Goal: Complete application form

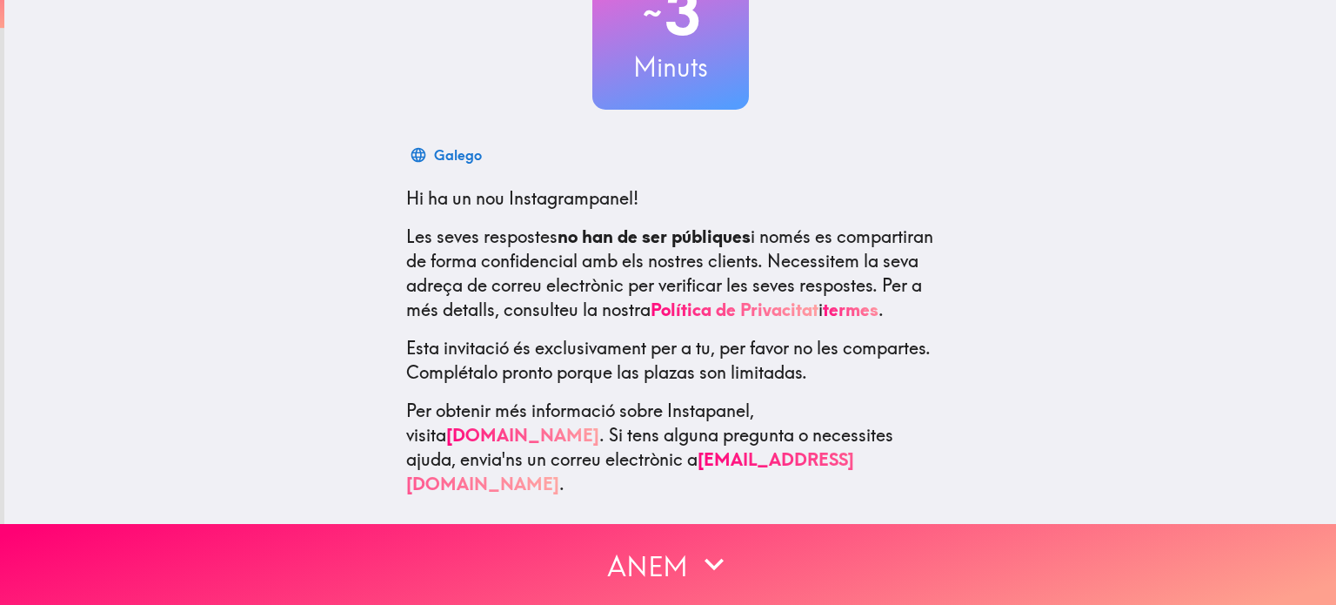
scroll to position [157, 0]
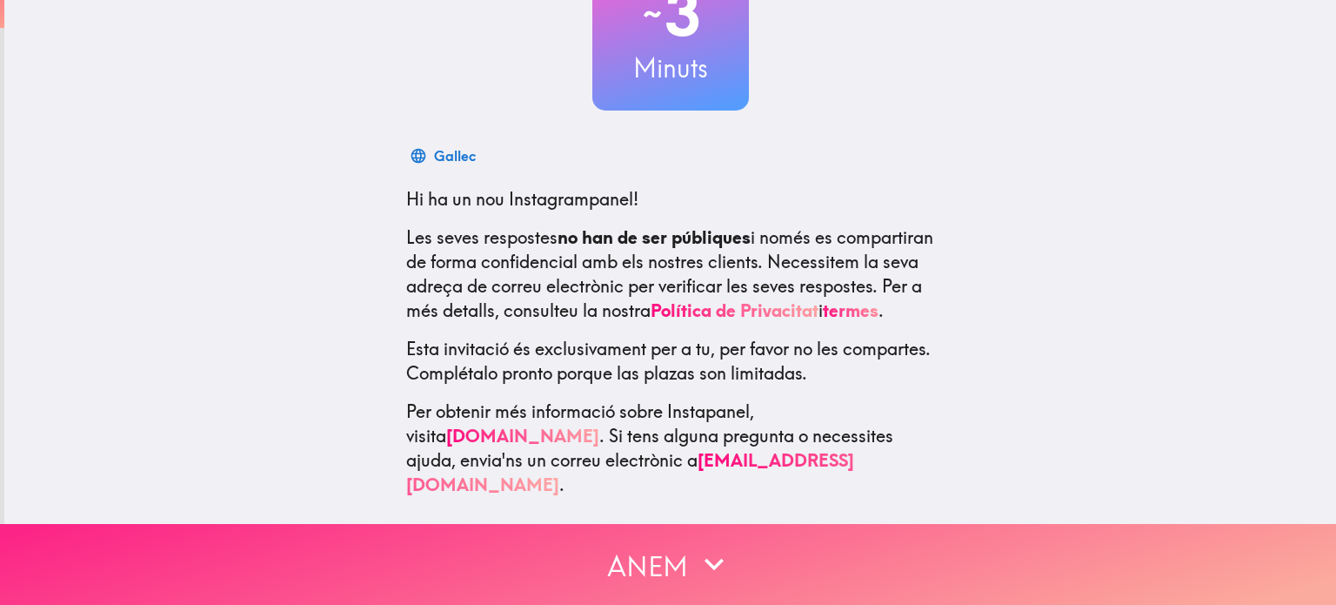
click at [651, 560] on font "Anem" at bounding box center [647, 566] width 81 height 35
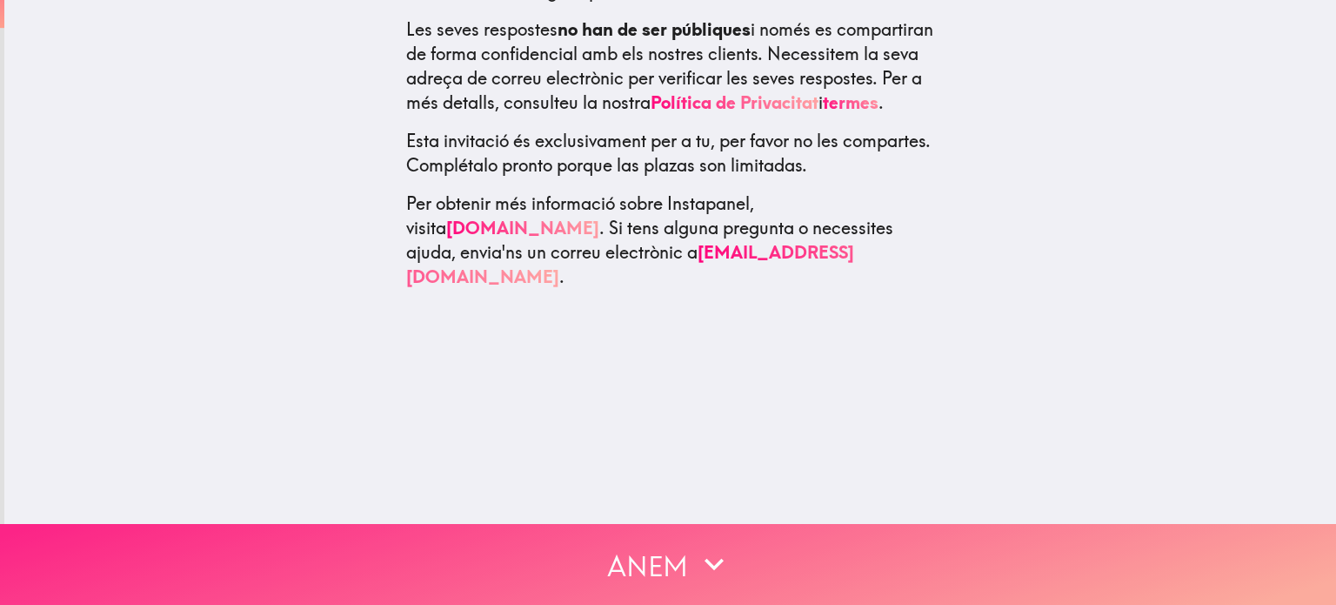
scroll to position [0, 0]
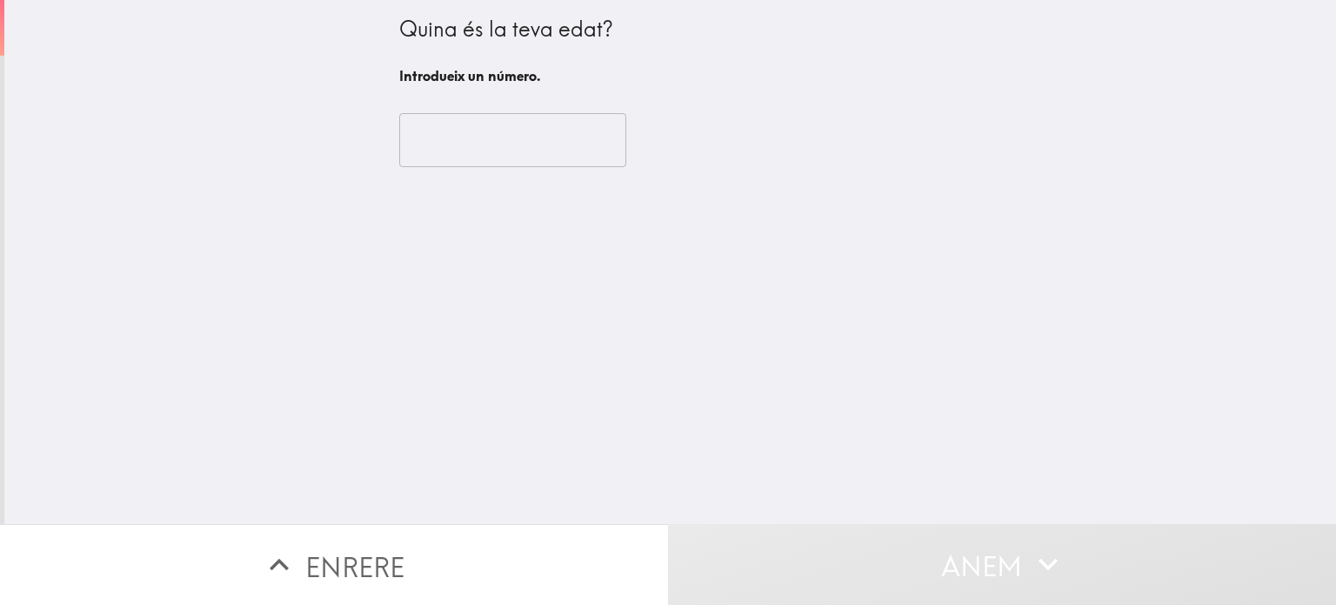
click at [550, 155] on input "number" at bounding box center [512, 140] width 227 height 54
type input "34"
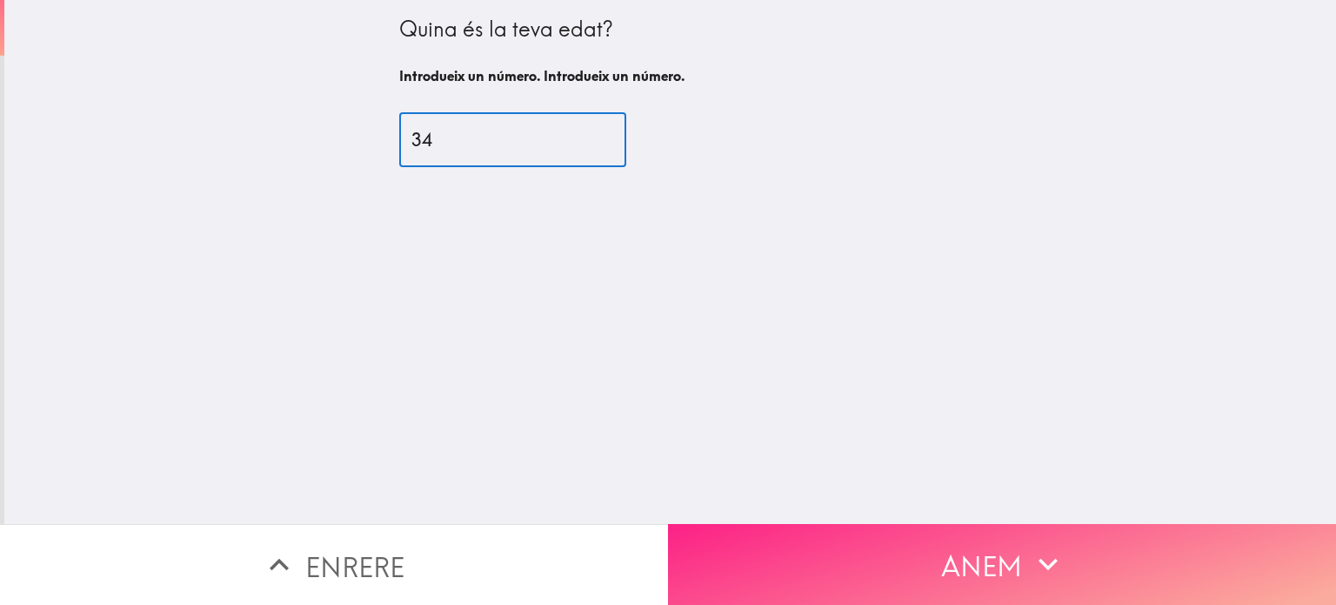
click at [847, 572] on button "Anem" at bounding box center [1002, 564] width 668 height 81
